Goal: Navigation & Orientation: Find specific page/section

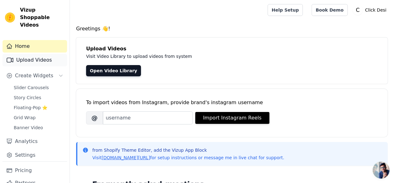
click at [37, 54] on link "Upload Videos" at bounding box center [34, 60] width 65 height 12
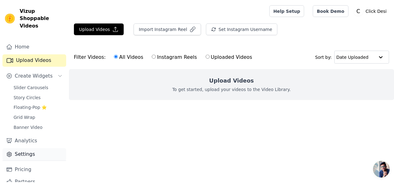
scroll to position [16, 0]
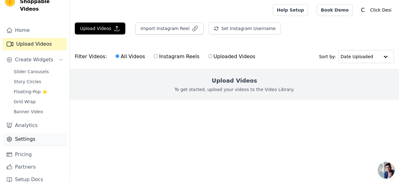
click at [30, 148] on link "Pricing" at bounding box center [34, 154] width 65 height 12
